Goal: Download file/media

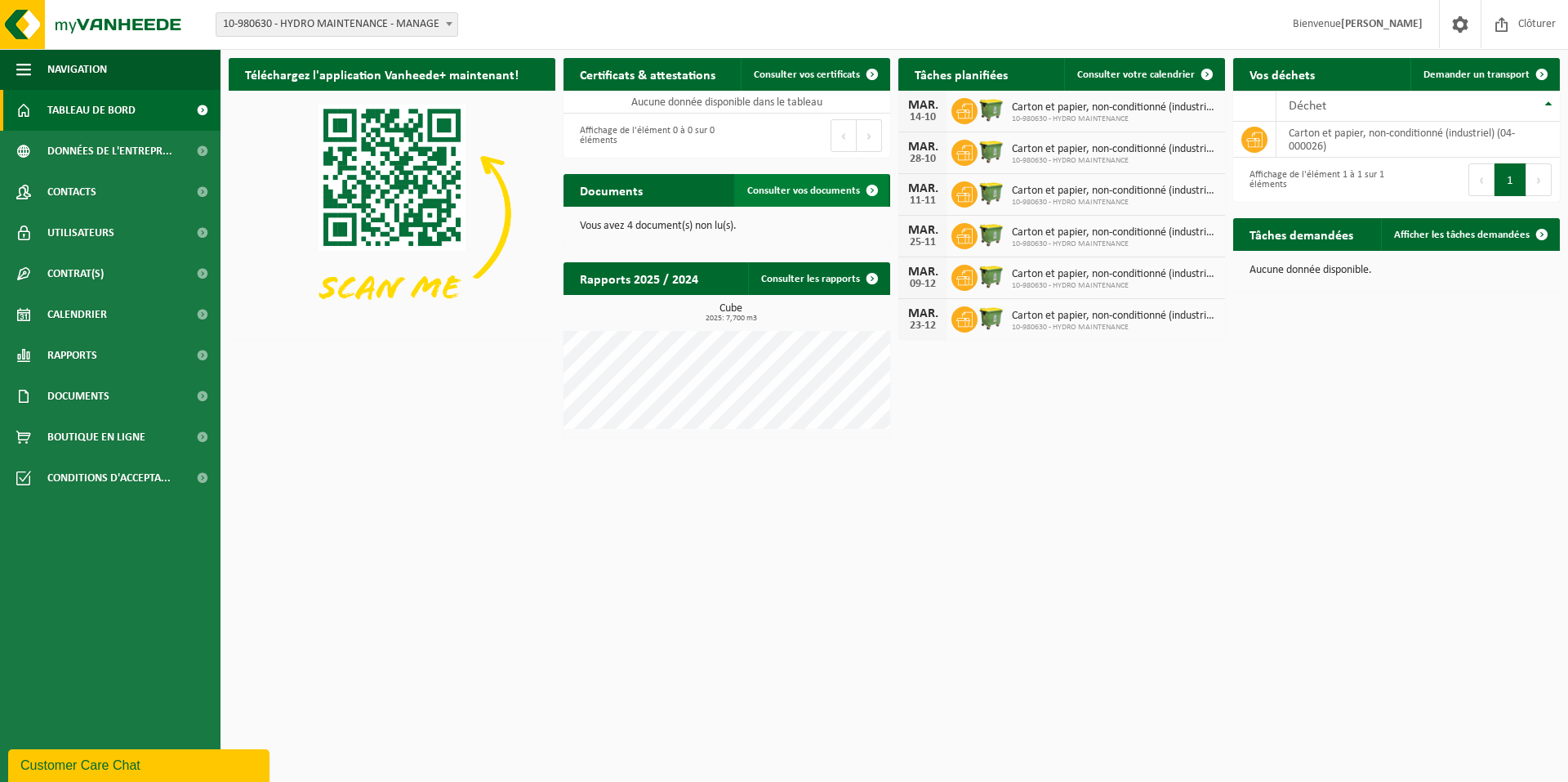
click at [808, 196] on span "Consulter vos documents" at bounding box center [803, 191] width 113 height 11
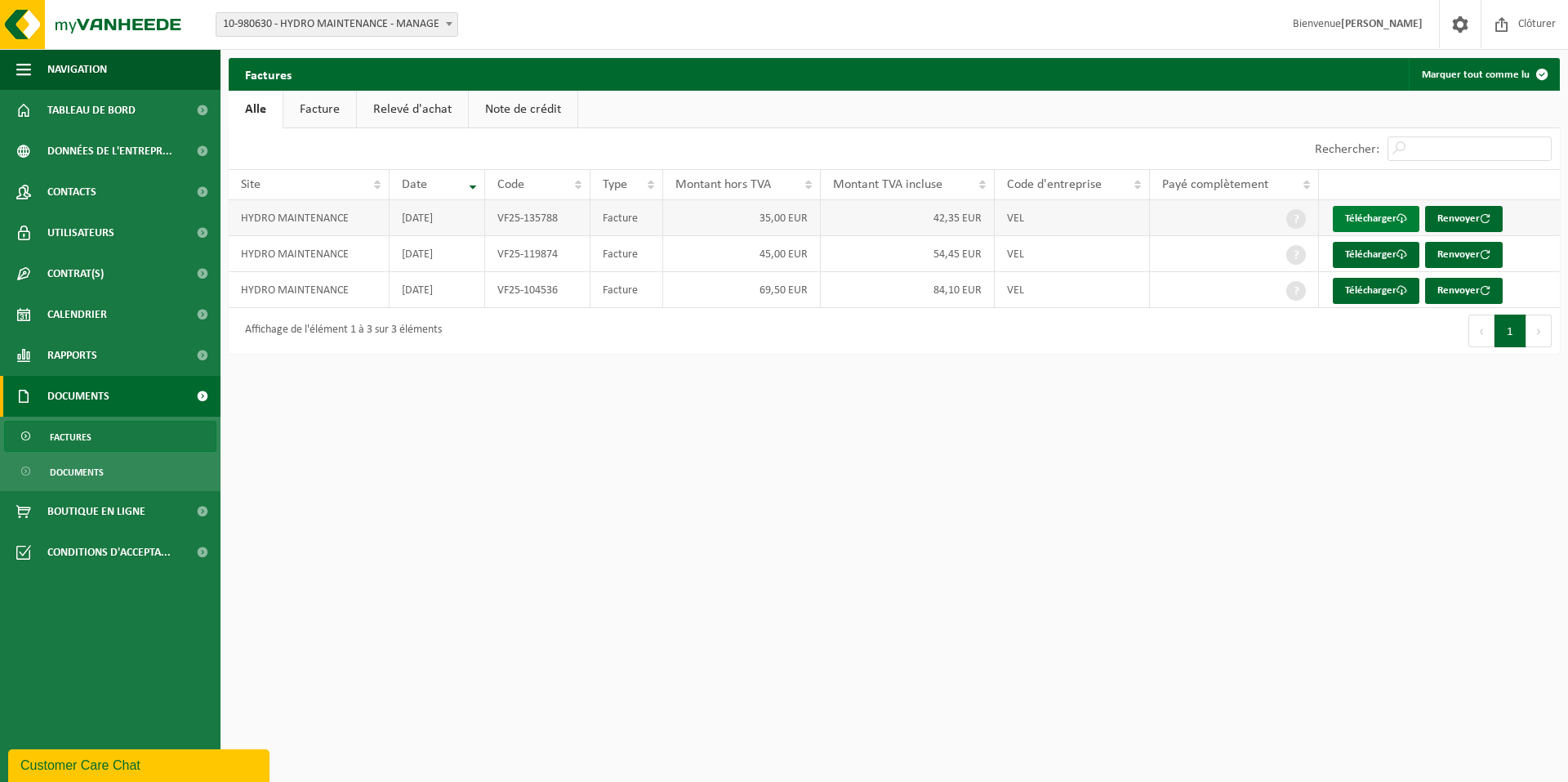
click at [1378, 214] on link "Télécharger" at bounding box center [1375, 219] width 86 height 26
click at [1352, 253] on link "Télécharger" at bounding box center [1375, 254] width 86 height 26
click at [1359, 290] on link "Télécharger" at bounding box center [1375, 291] width 86 height 26
click at [306, 107] on link "Facture" at bounding box center [320, 109] width 73 height 37
click at [1366, 286] on link "Télécharger" at bounding box center [1375, 291] width 86 height 26
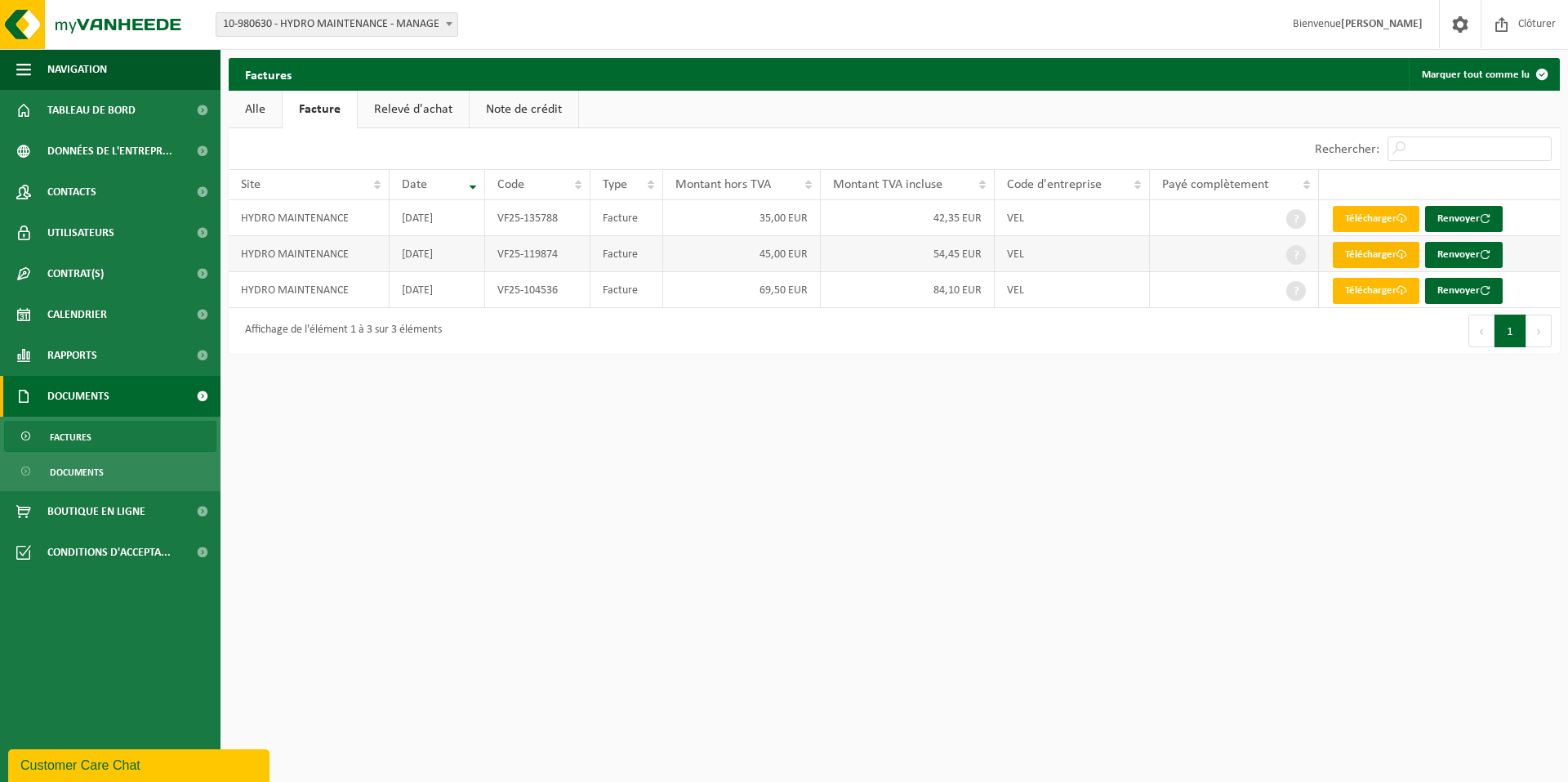
click at [1373, 251] on link "Télécharger" at bounding box center [1375, 254] width 86 height 26
click at [1349, 215] on link "Télécharger" at bounding box center [1375, 219] width 86 height 26
click at [118, 108] on span "Tableau de bord" at bounding box center [91, 110] width 88 height 41
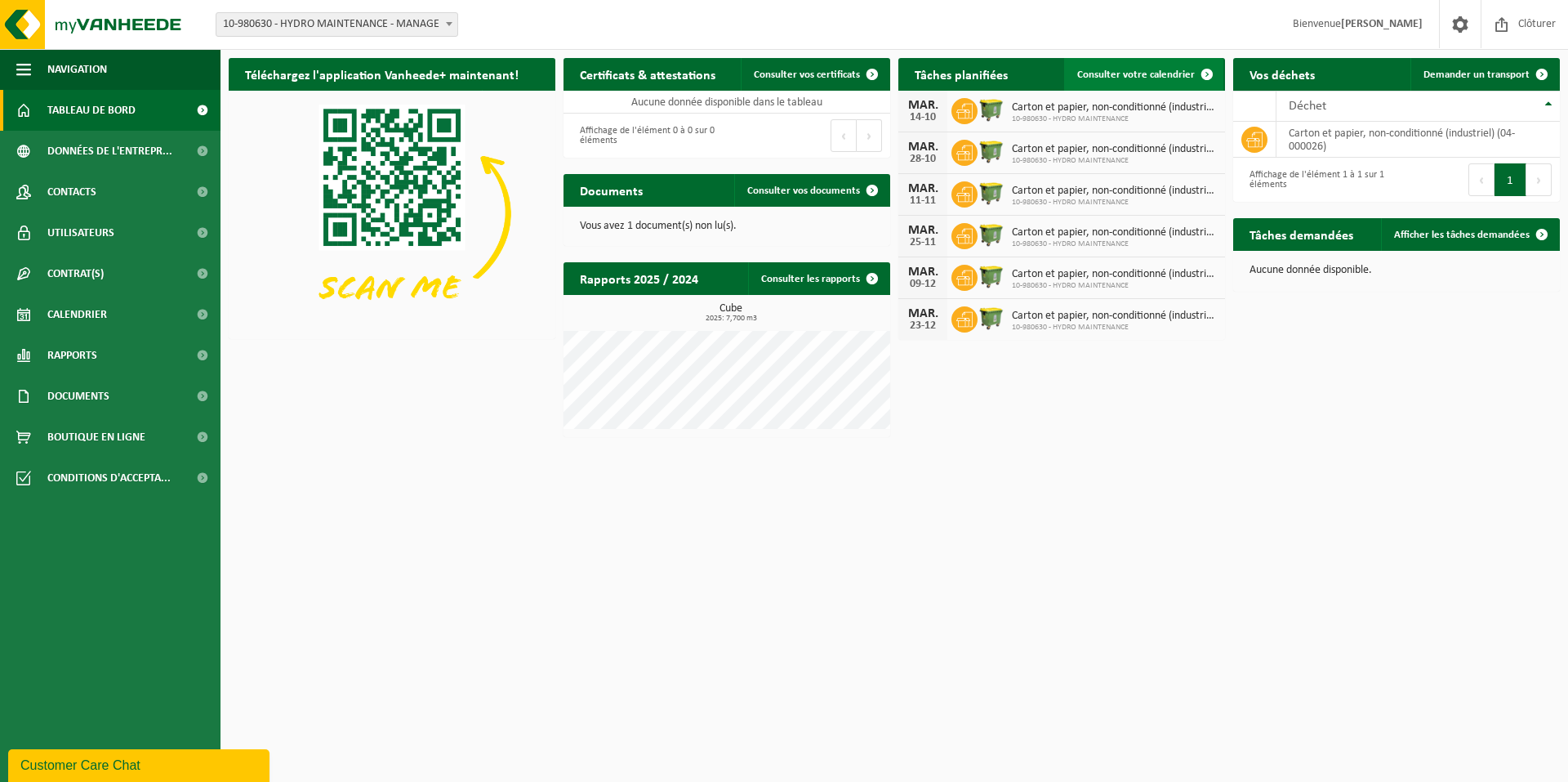
click at [1208, 69] on span at bounding box center [1206, 74] width 33 height 33
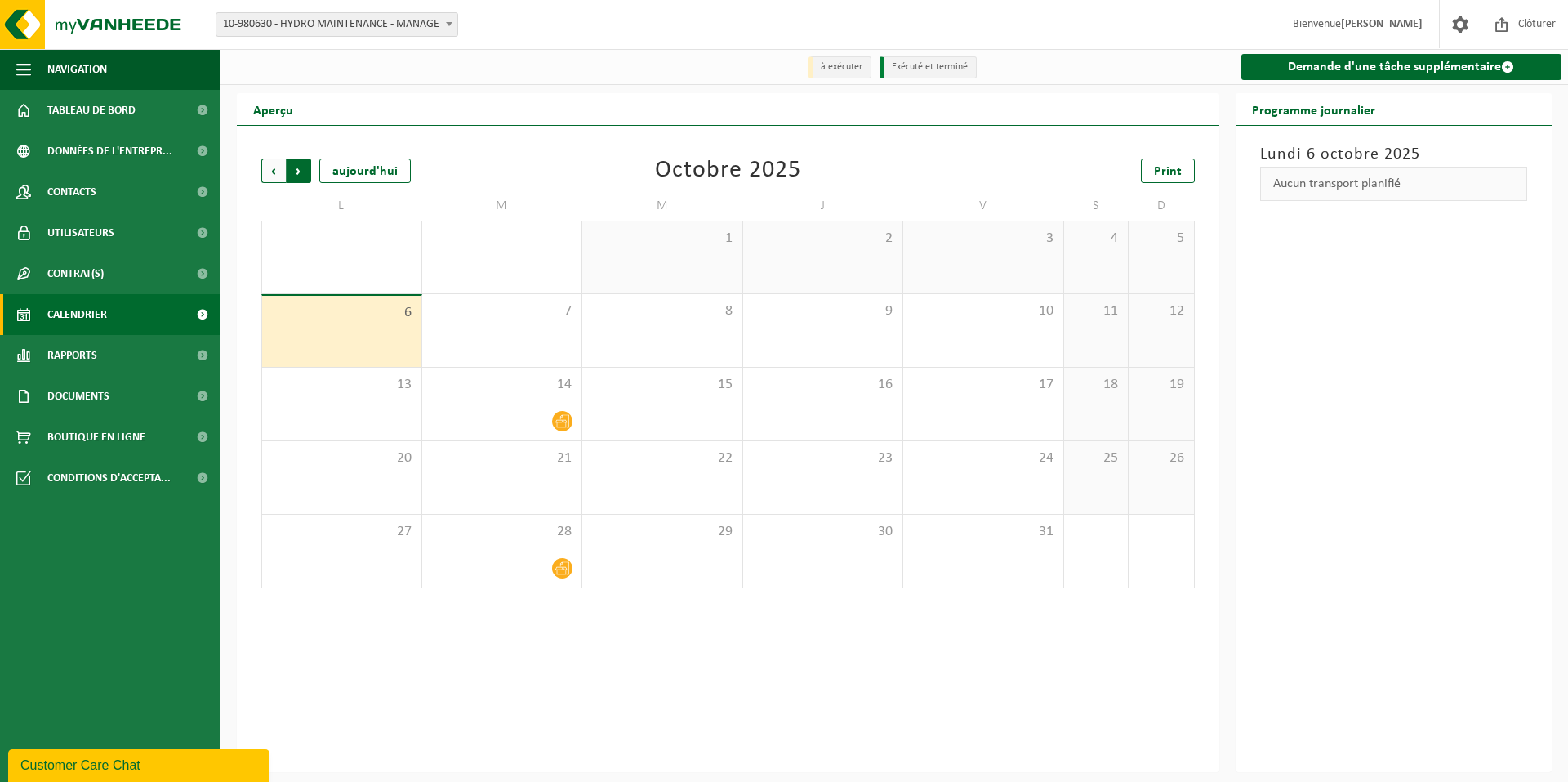
click at [264, 166] on span "Précédent" at bounding box center [274, 171] width 25 height 25
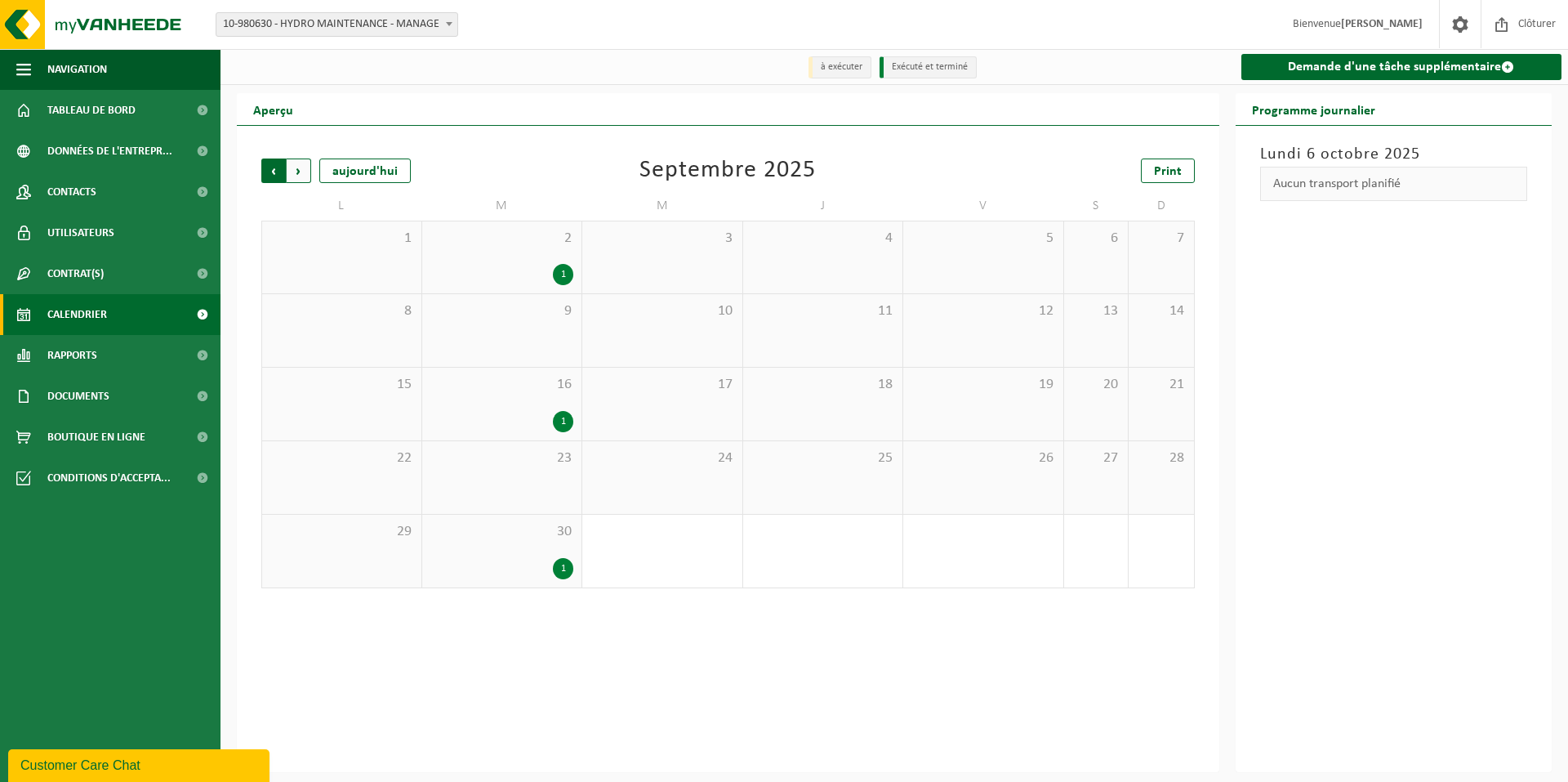
click at [297, 172] on span "Suivant" at bounding box center [299, 171] width 25 height 25
